Goal: Check status

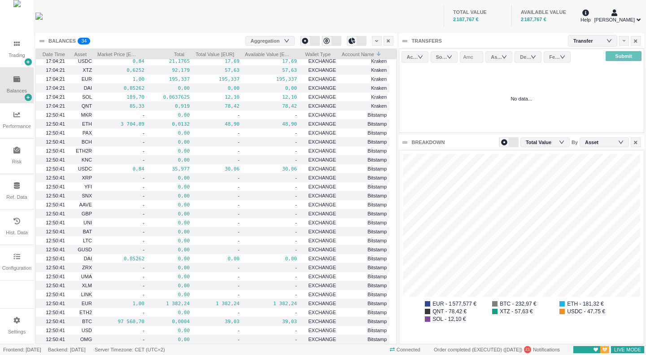
scroll to position [19, 0]
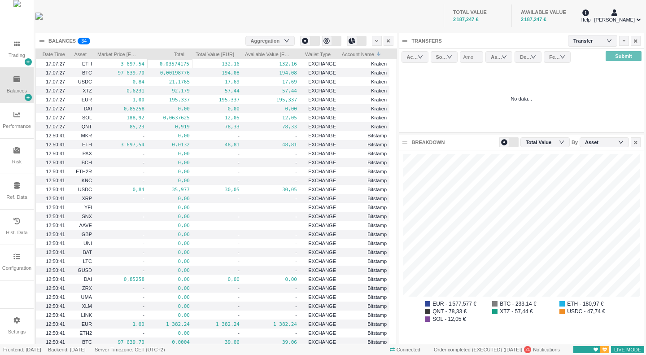
scroll to position [193, 245]
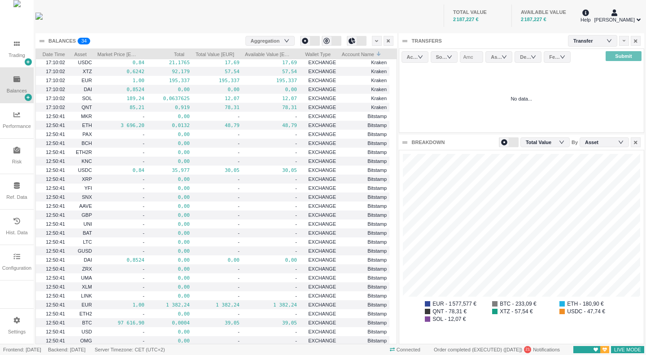
click at [299, 19] on div "TOTAL VALUE 2 187,227 € AVAILABLE VALUE 2 187,227 €" at bounding box center [341, 15] width 477 height 31
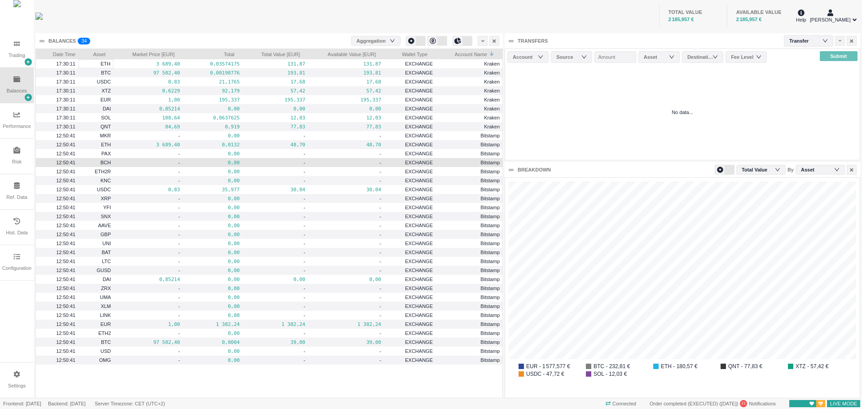
scroll to position [220, 355]
